Goal: Navigation & Orientation: Find specific page/section

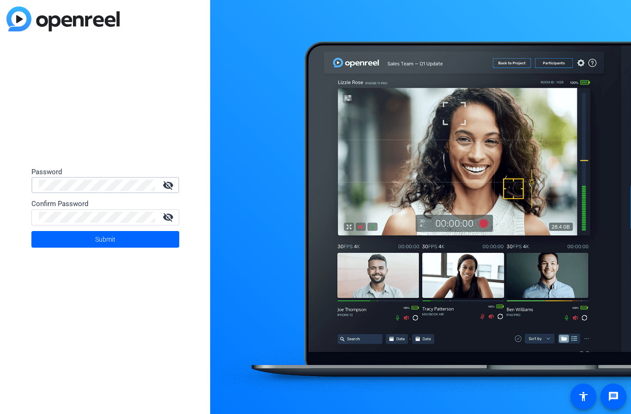
click at [133, 239] on span at bounding box center [105, 239] width 148 height 22
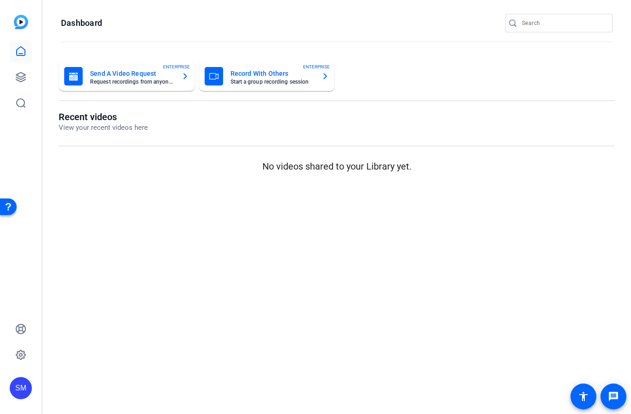
click at [21, 77] on icon at bounding box center [20, 77] width 9 height 9
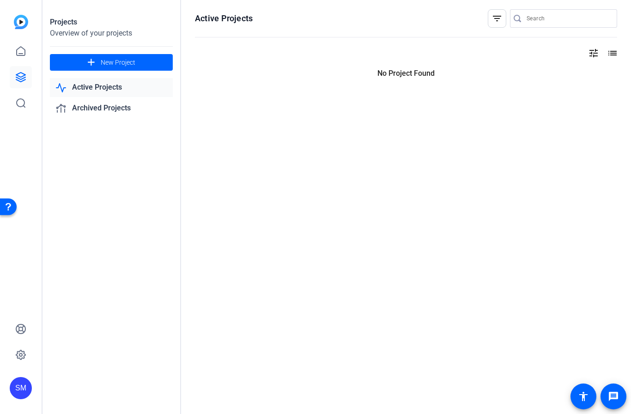
click at [115, 85] on link "Active Projects" at bounding box center [111, 87] width 123 height 19
click at [105, 91] on link "Active Projects" at bounding box center [111, 87] width 123 height 19
click at [106, 85] on link "Active Projects" at bounding box center [111, 87] width 123 height 19
click at [109, 111] on link "Archived Projects" at bounding box center [111, 108] width 123 height 19
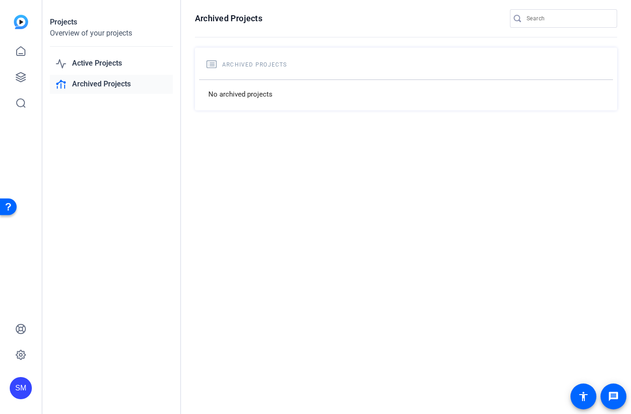
click at [16, 334] on icon at bounding box center [20, 328] width 11 height 11
click at [66, 31] on div "Overview of your projects" at bounding box center [111, 33] width 123 height 11
click at [24, 52] on icon at bounding box center [21, 51] width 8 height 9
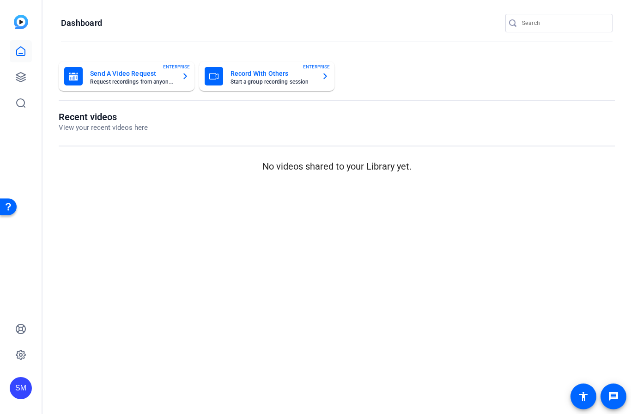
click at [24, 78] on icon at bounding box center [20, 77] width 9 height 9
